Goal: Task Accomplishment & Management: Manage account settings

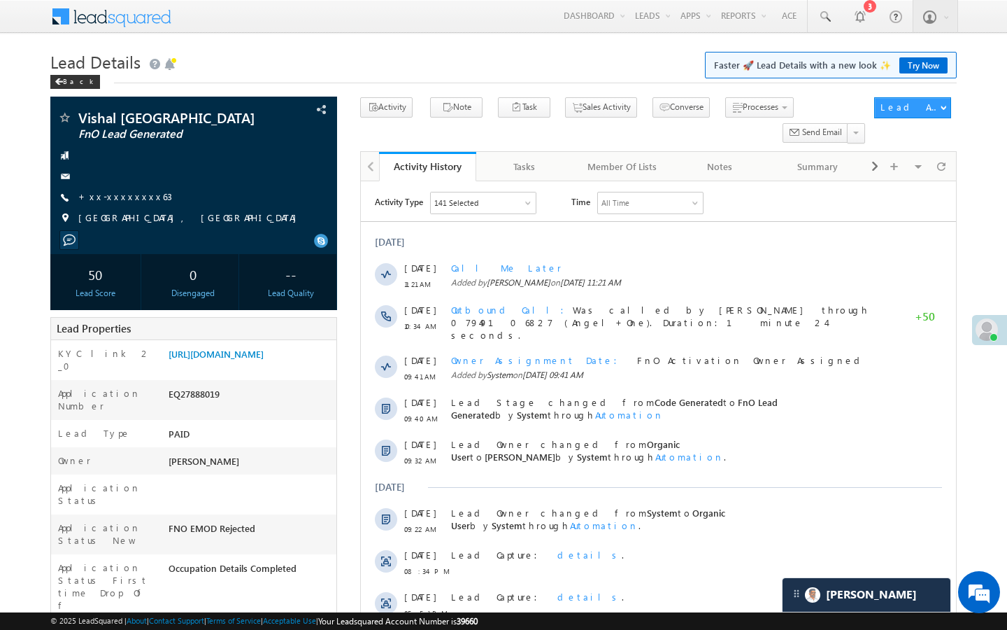
scroll to position [6918, 0]
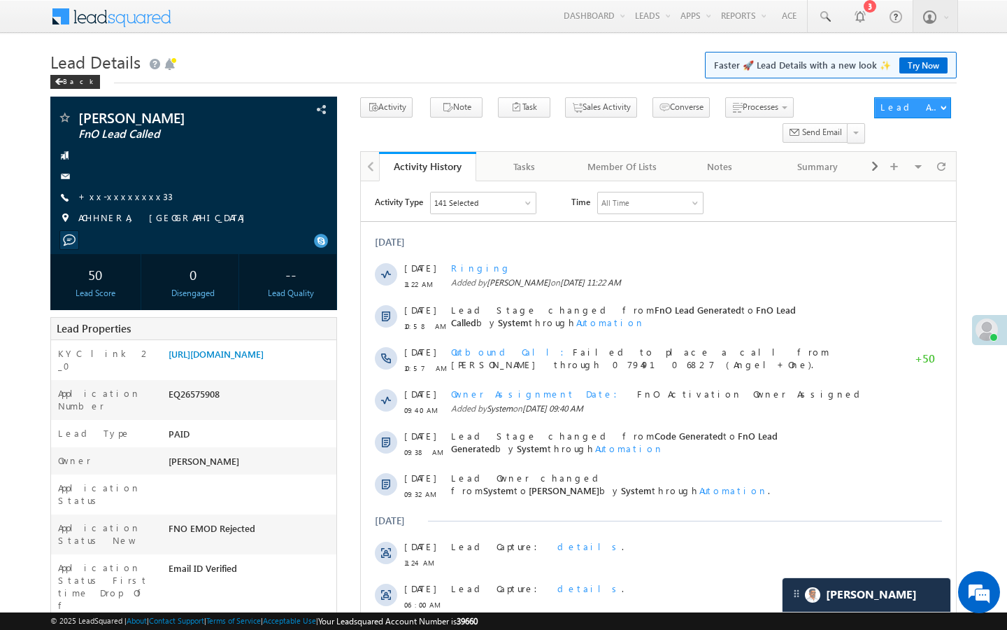
scroll to position [6918, 0]
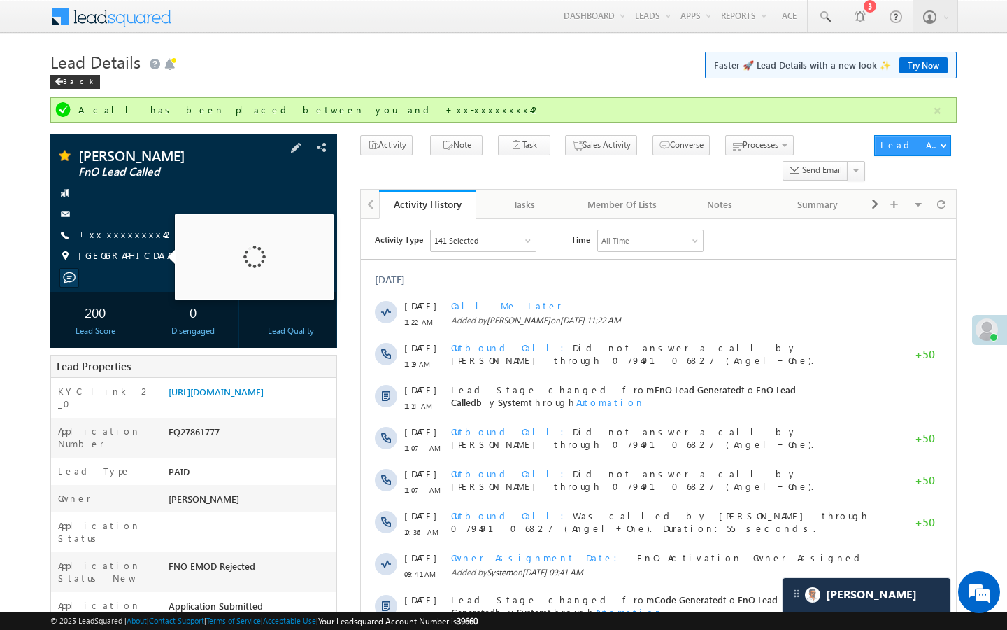
scroll to position [6918, 0]
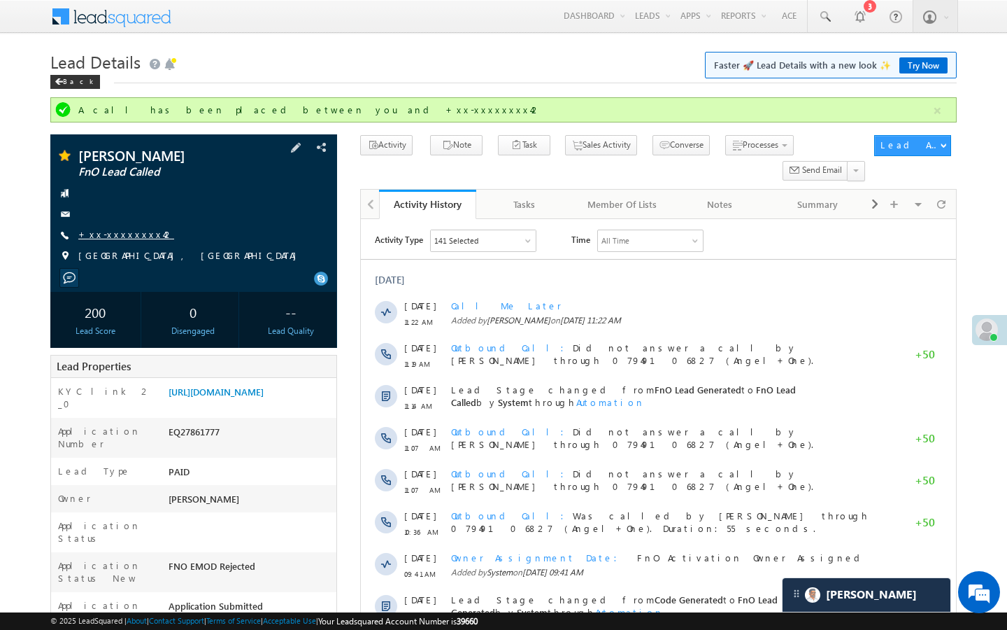
click at [109, 234] on link "+xx-xxxxxxxx42" at bounding box center [126, 234] width 96 height 12
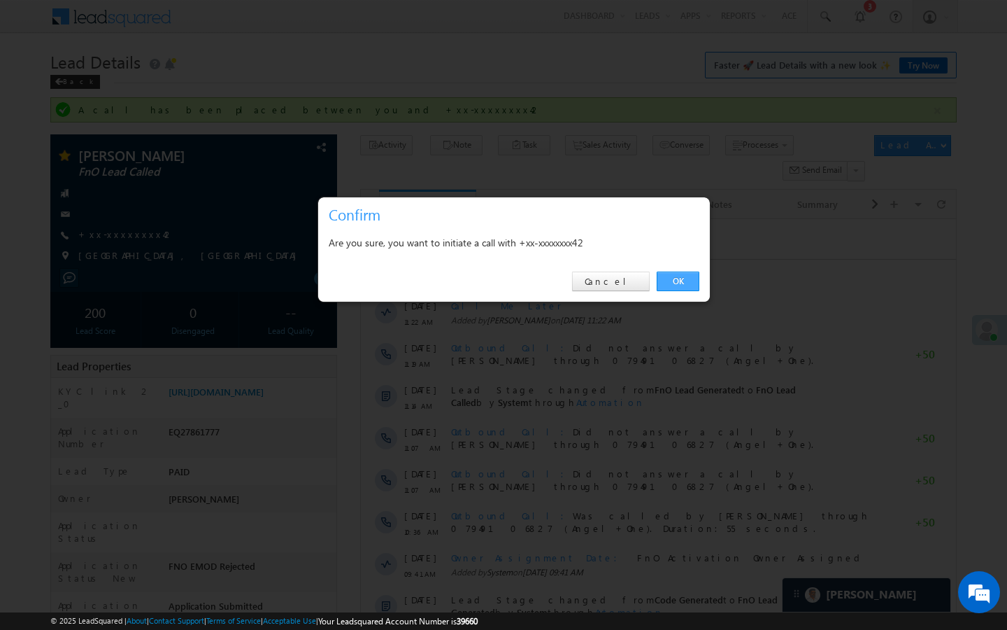
click at [672, 282] on link "OK" at bounding box center [678, 281] width 43 height 20
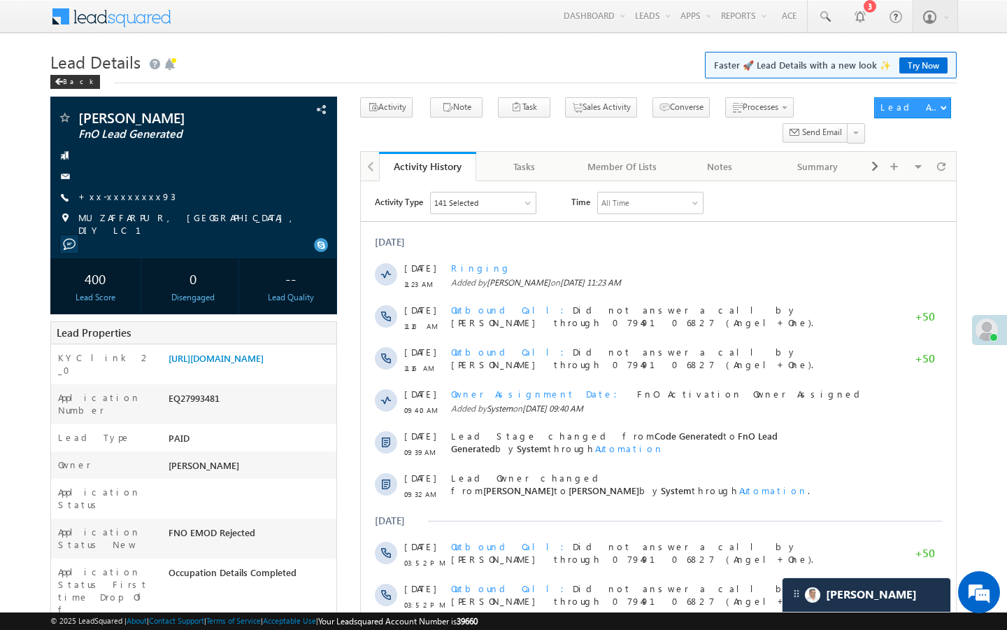
scroll to position [6918, 0]
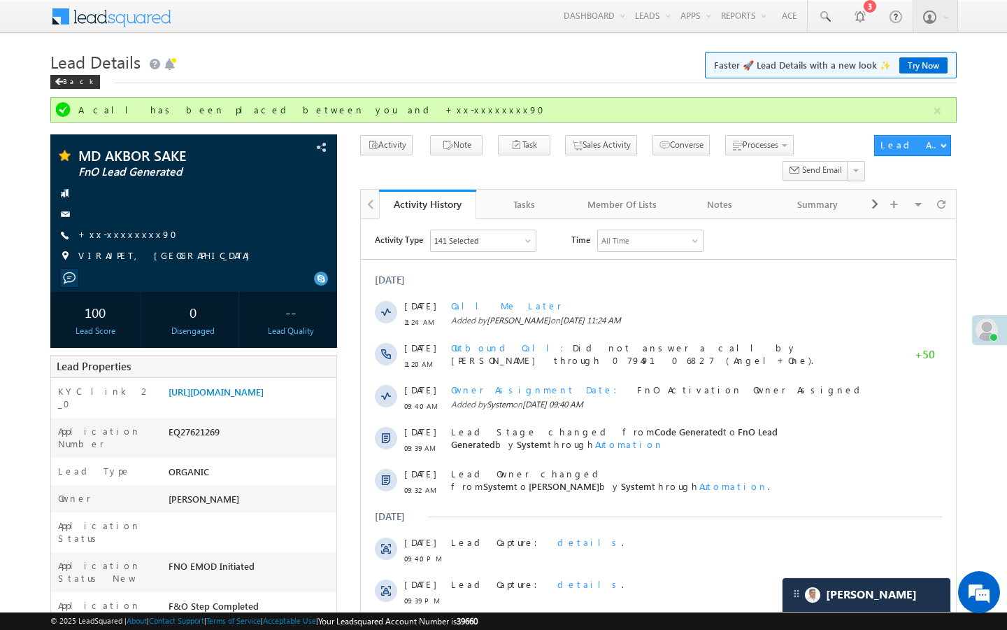
scroll to position [6918, 0]
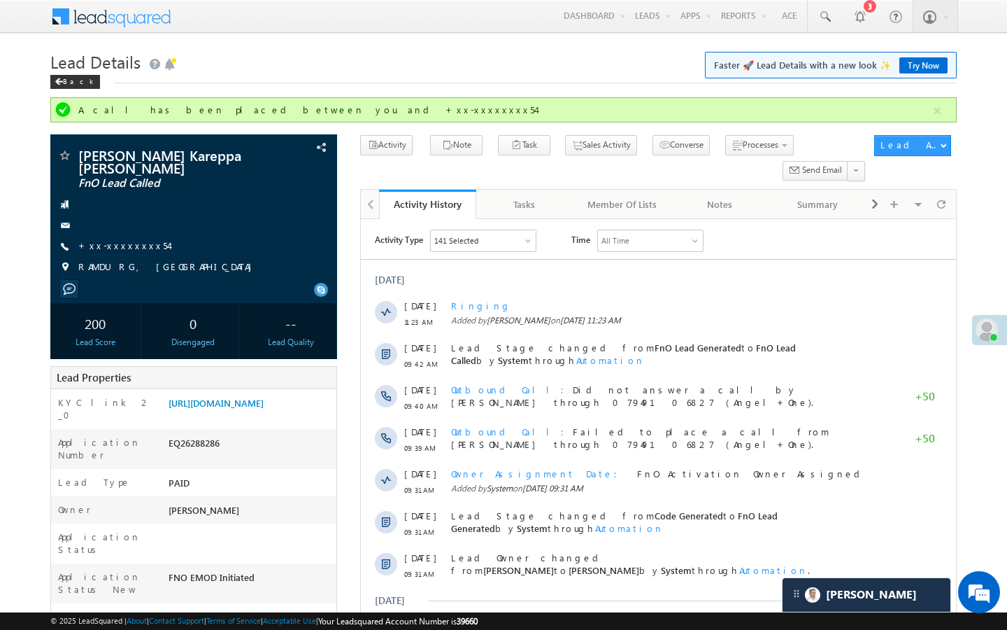
scroll to position [6918, 0]
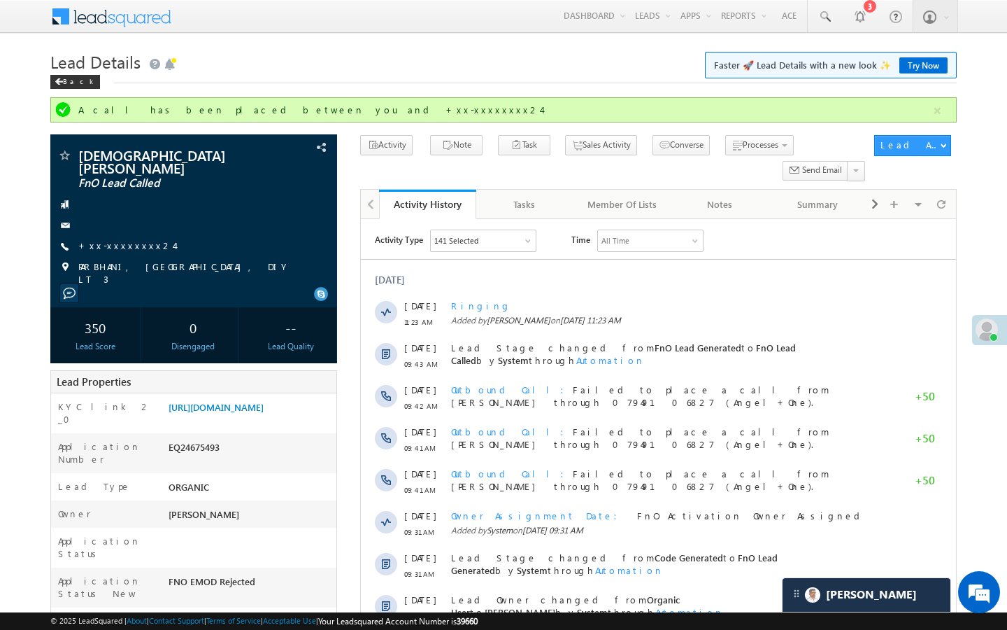
scroll to position [6918, 0]
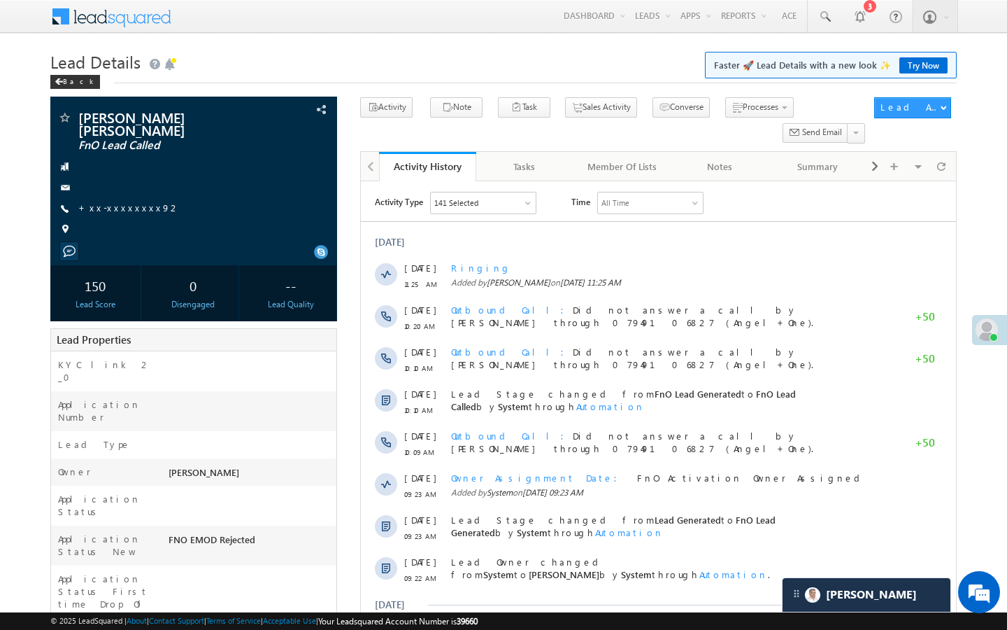
scroll to position [6918, 0]
